Goal: Transaction & Acquisition: Purchase product/service

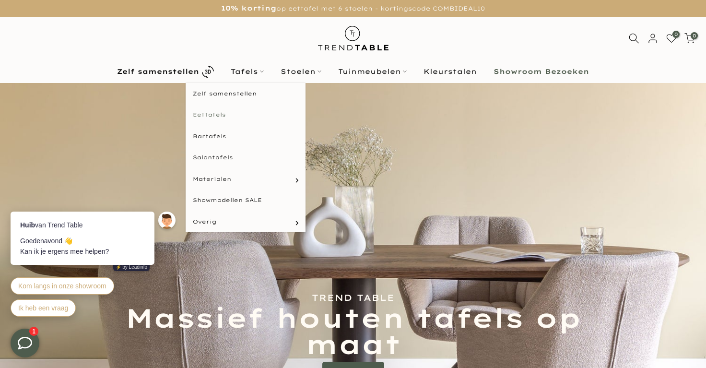
click at [216, 115] on link "Eettafels" at bounding box center [246, 115] width 120 height 22
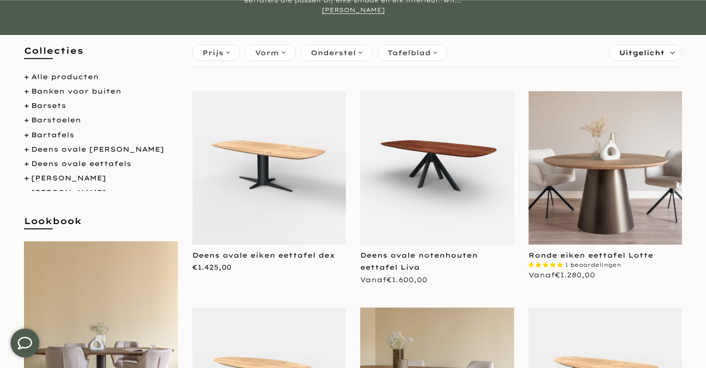
scroll to position [137, 0]
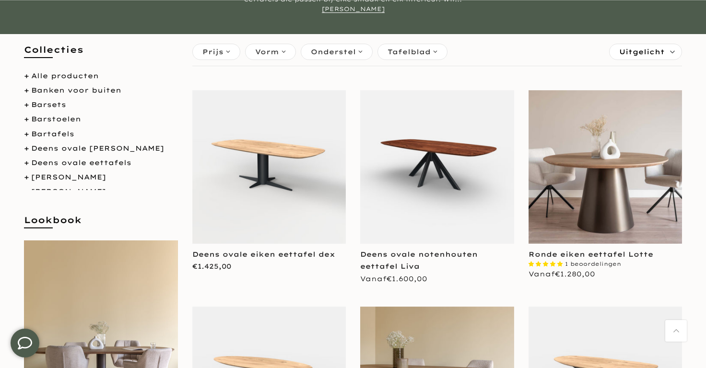
click at [275, 54] on span "Vorm" at bounding box center [267, 52] width 24 height 11
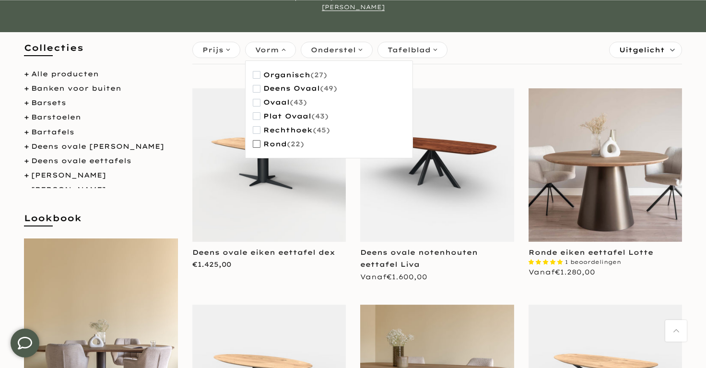
click at [279, 140] on span "rond" at bounding box center [275, 144] width 24 height 8
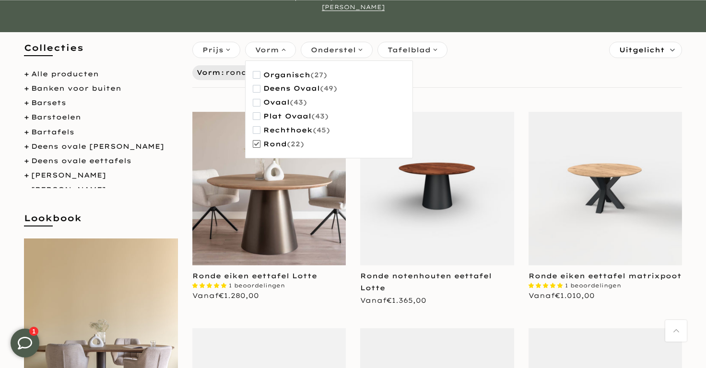
click at [504, 53] on div "Prijs **** - **** Vorm Wis organisch (27) deens ovaal (49) ovaal (43) plat ovaa…" at bounding box center [437, 51] width 495 height 24
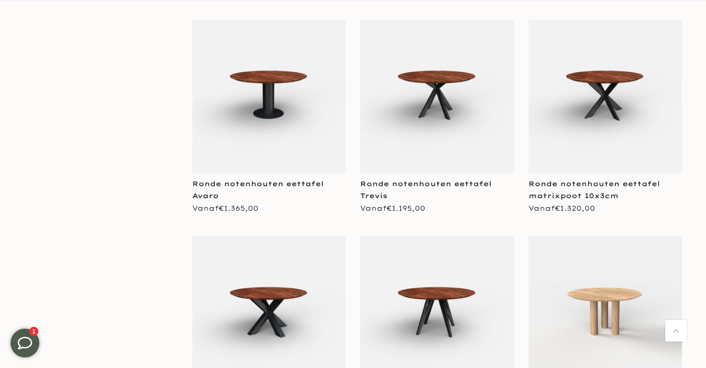
scroll to position [1303, 0]
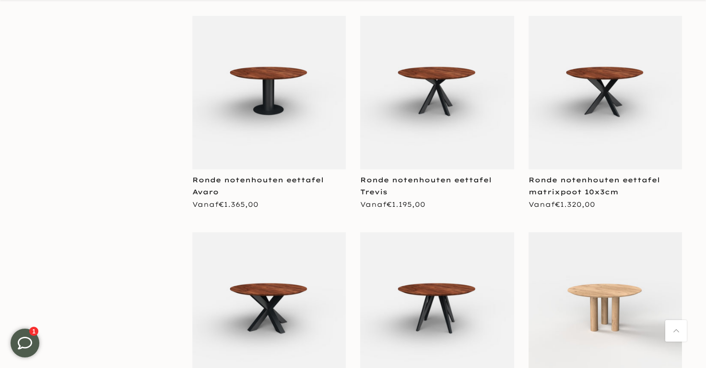
click at [267, 100] on img at bounding box center [269, 93] width 154 height 154
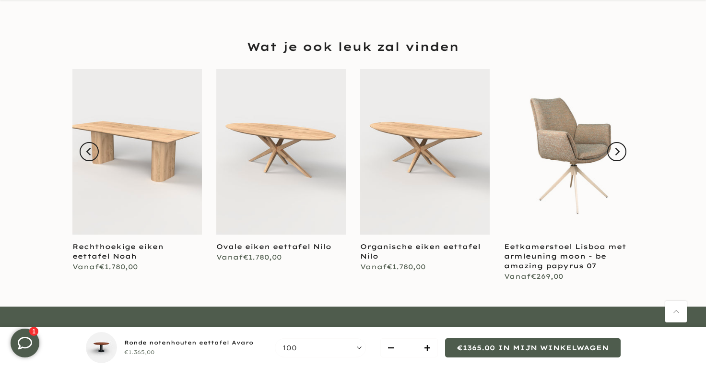
scroll to position [1051, 0]
